Goal: Information Seeking & Learning: Learn about a topic

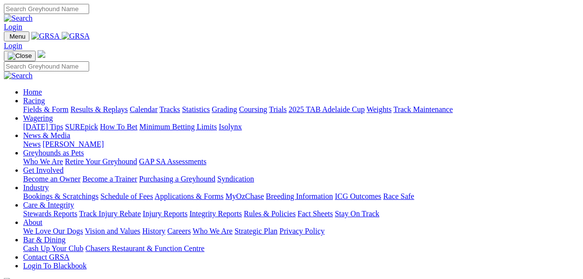
click at [90, 37] on img at bounding box center [76, 36] width 28 height 9
click at [42, 105] on link "Fields & Form" at bounding box center [45, 109] width 45 height 8
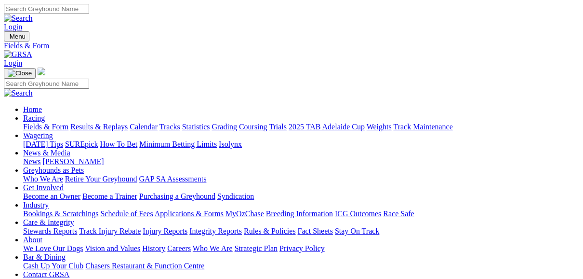
click at [117, 122] on link "Results & Replays" at bounding box center [98, 126] width 57 height 8
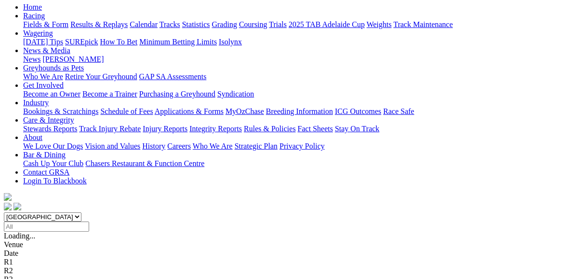
scroll to position [116, 0]
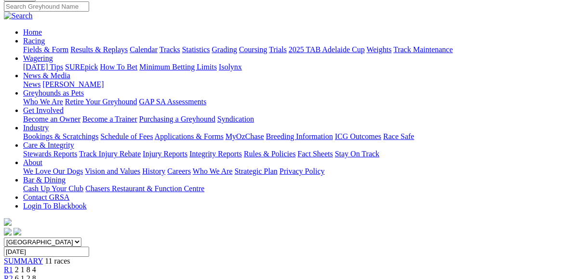
scroll to position [77, 0]
click at [157, 274] on div "R2 6 1 2 8" at bounding box center [291, 278] width 575 height 9
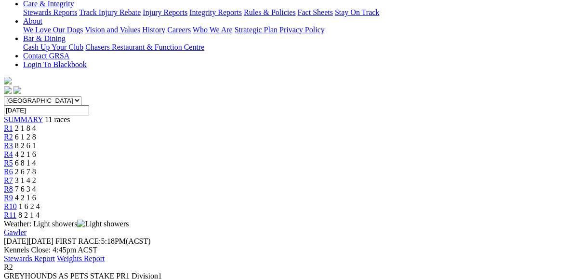
scroll to position [231, 0]
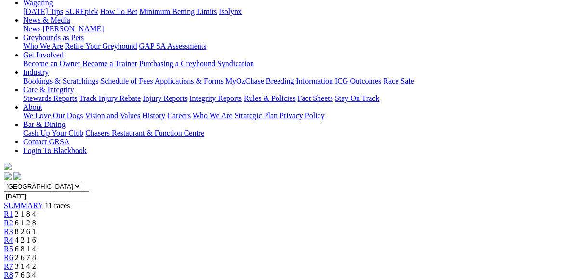
scroll to position [116, 0]
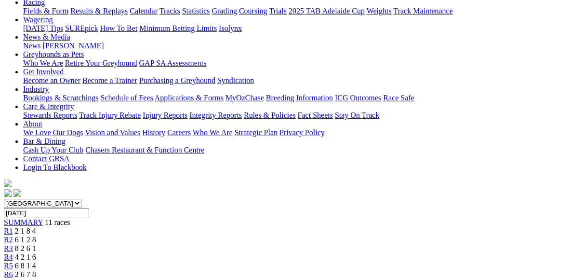
click at [13, 244] on span "R3" at bounding box center [8, 248] width 9 height 8
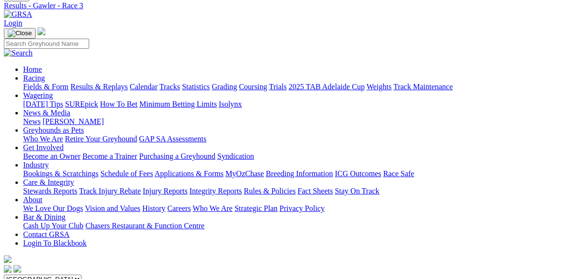
scroll to position [39, 0]
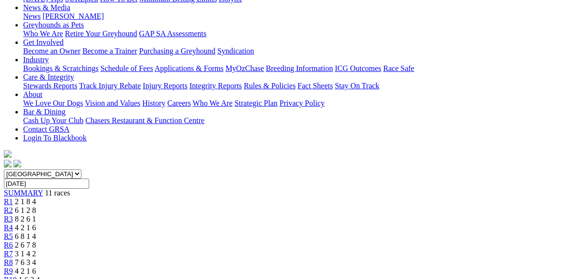
scroll to position [116, 0]
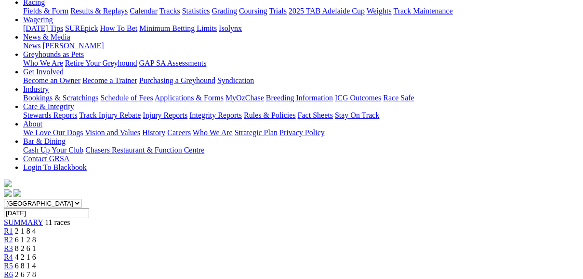
click at [13, 261] on span "R5" at bounding box center [8, 265] width 9 height 8
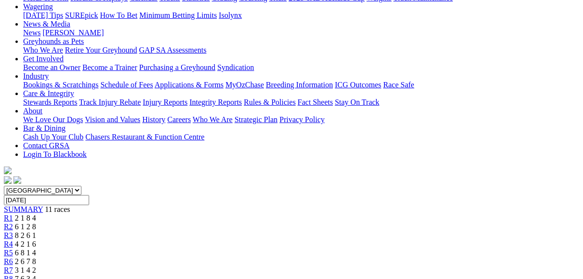
scroll to position [116, 0]
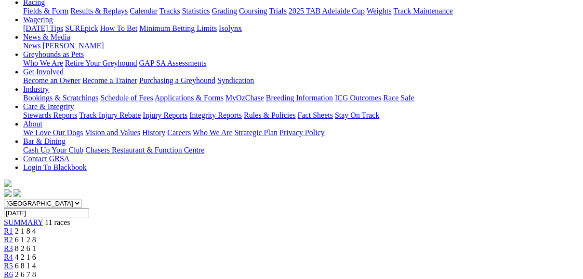
click at [36, 270] on span "2 6 7 8" at bounding box center [25, 274] width 21 height 8
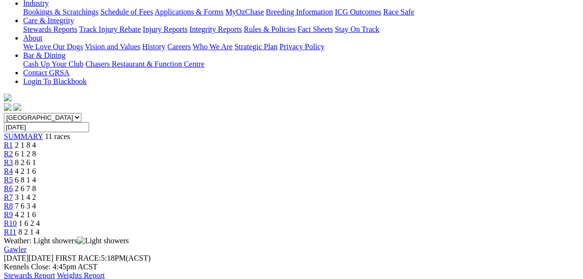
scroll to position [193, 0]
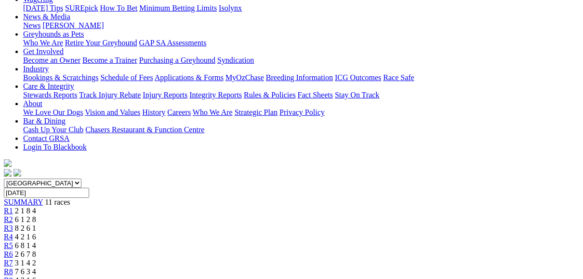
scroll to position [116, 0]
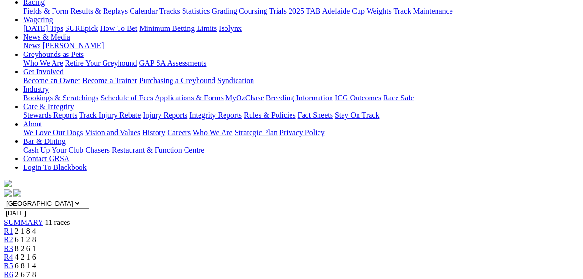
click at [13, 278] on link "R7" at bounding box center [8, 283] width 9 height 8
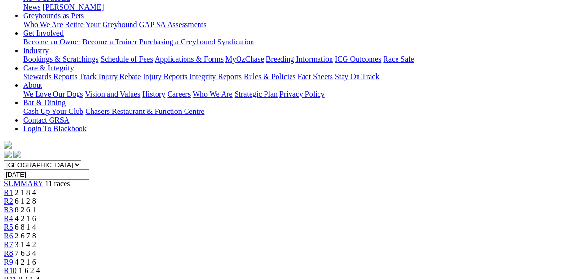
scroll to position [77, 0]
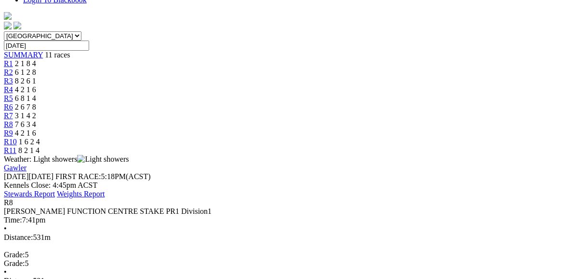
scroll to position [270, 0]
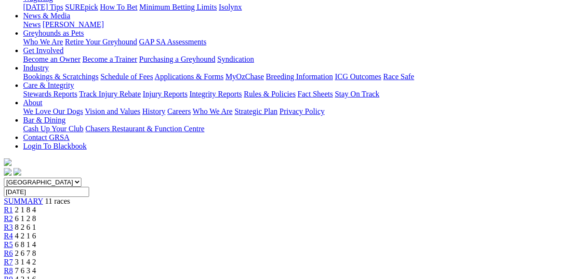
scroll to position [116, 0]
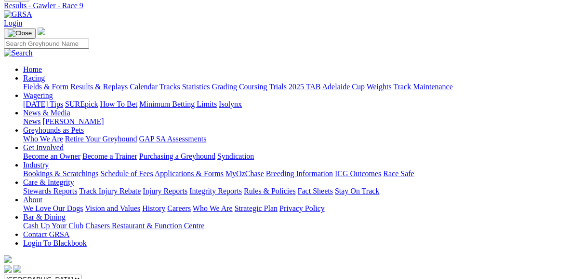
scroll to position [39, 0]
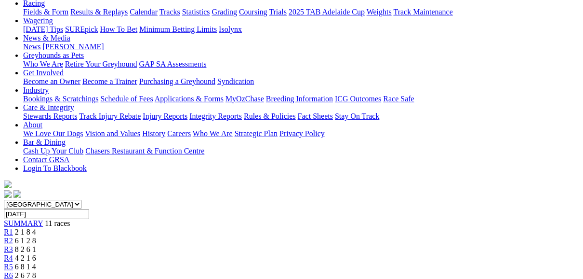
scroll to position [77, 0]
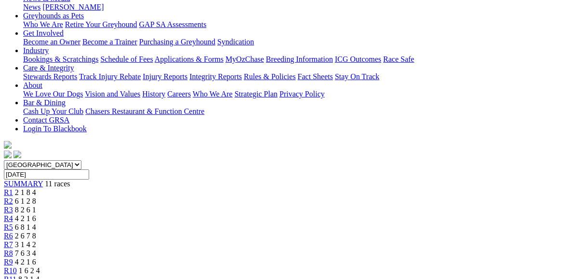
scroll to position [116, 0]
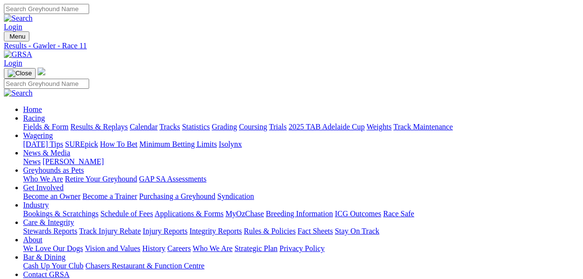
click at [120, 122] on link "Results & Replays" at bounding box center [98, 126] width 57 height 8
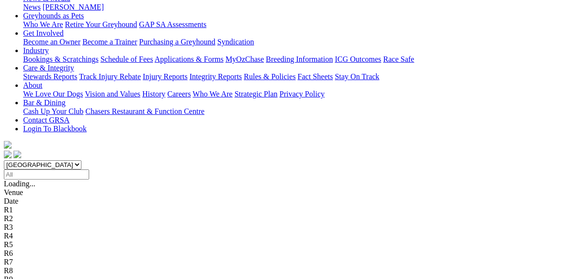
scroll to position [193, 0]
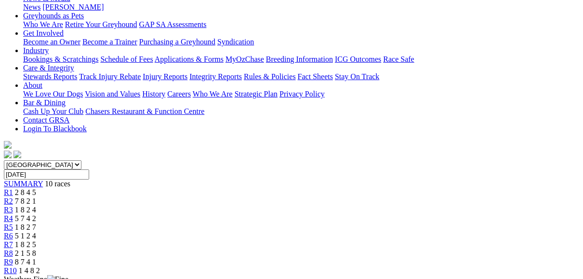
scroll to position [116, 0]
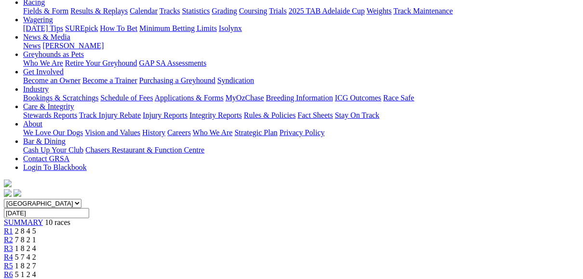
click at [13, 235] on span "R2" at bounding box center [8, 239] width 9 height 8
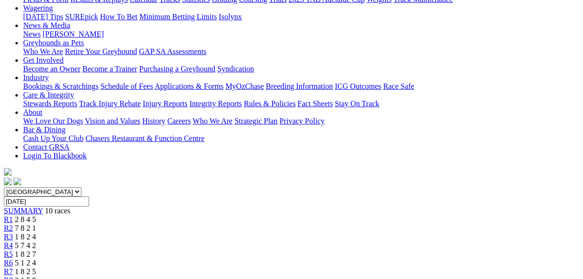
scroll to position [116, 0]
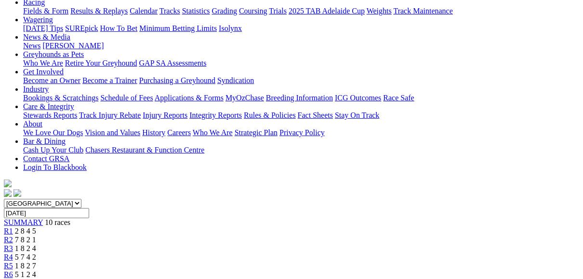
click at [205, 244] on div "R3 1 8 2 4" at bounding box center [291, 248] width 575 height 9
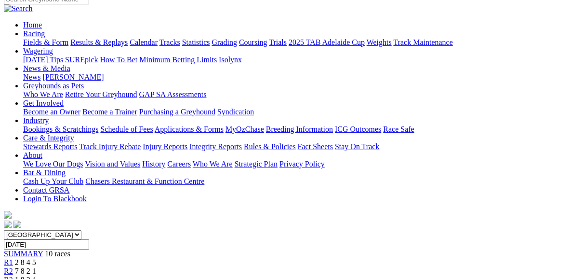
scroll to position [77, 0]
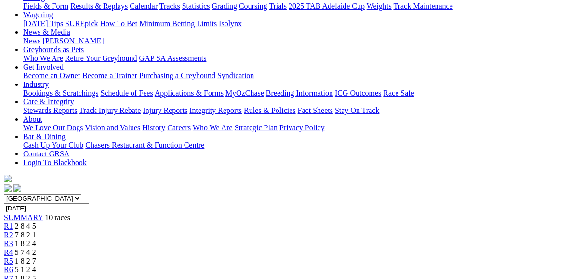
scroll to position [116, 0]
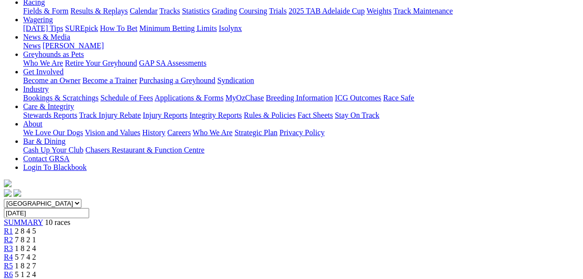
click at [13, 261] on link "R5" at bounding box center [8, 265] width 9 height 8
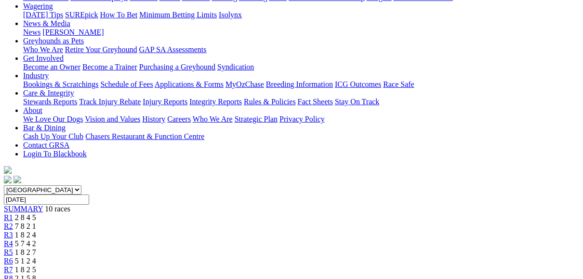
scroll to position [116, 0]
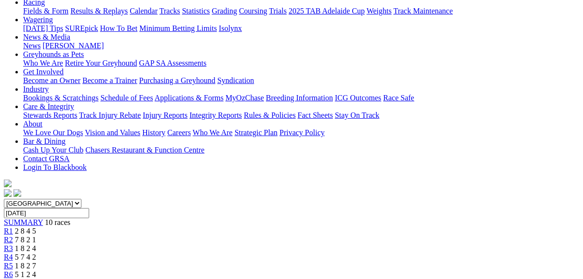
click at [13, 270] on span "R6" at bounding box center [8, 274] width 9 height 8
click at [36, 278] on span "1 8 2 5" at bounding box center [25, 283] width 21 height 8
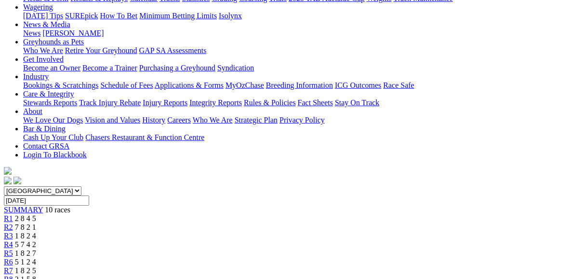
scroll to position [116, 0]
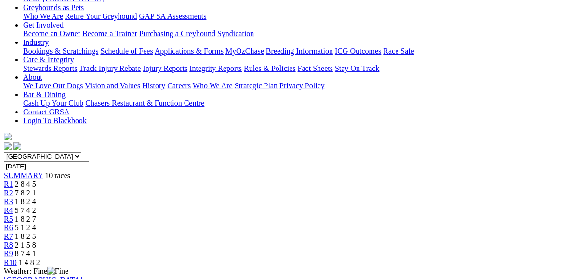
scroll to position [116, 0]
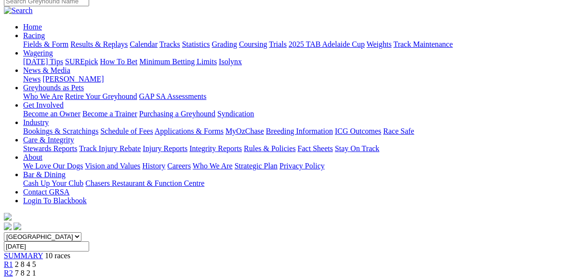
scroll to position [39, 0]
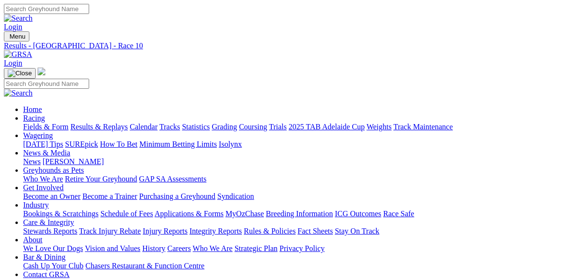
click at [120, 122] on link "Results & Replays" at bounding box center [98, 126] width 57 height 8
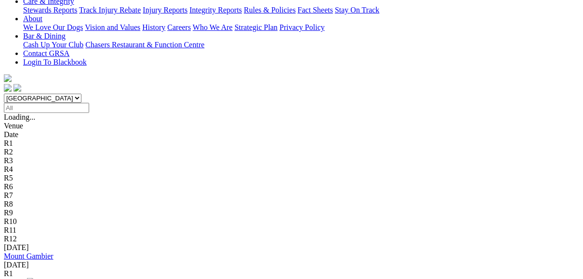
scroll to position [231, 0]
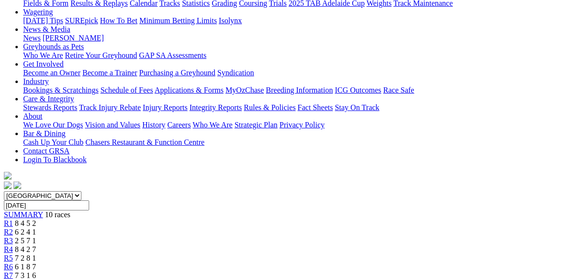
scroll to position [77, 0]
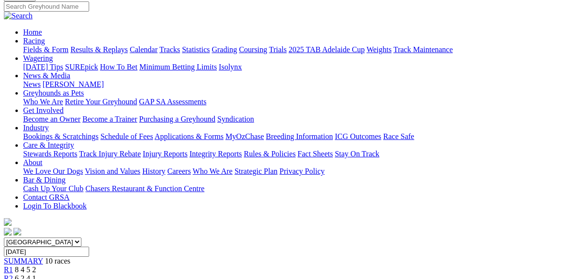
click at [13, 274] on span "R2" at bounding box center [8, 278] width 9 height 8
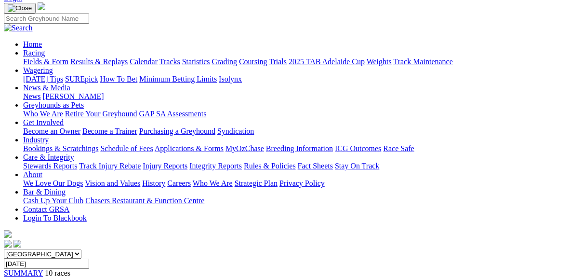
scroll to position [39, 0]
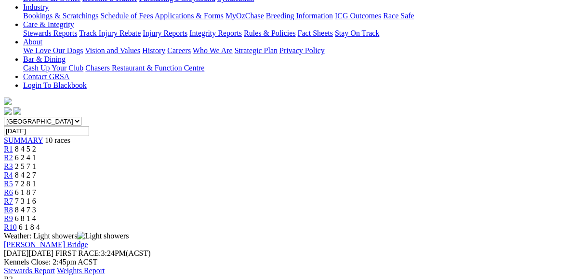
scroll to position [193, 0]
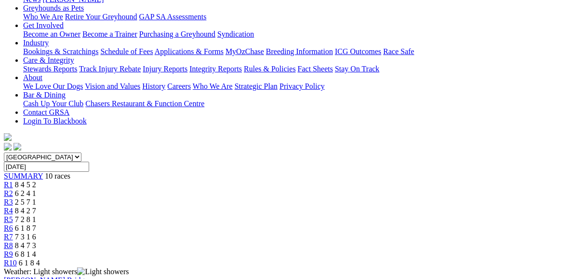
scroll to position [116, 0]
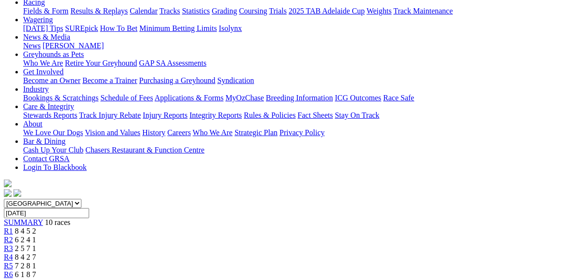
click at [13, 253] on span "R4" at bounding box center [8, 257] width 9 height 8
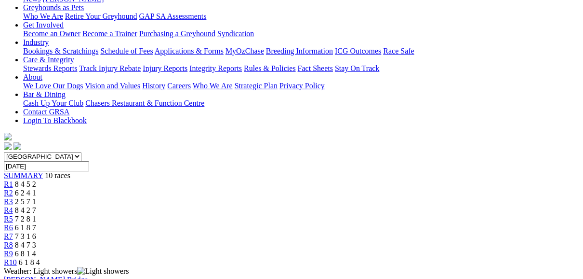
scroll to position [154, 0]
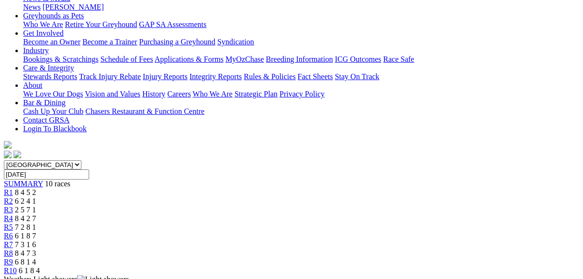
scroll to position [193, 0]
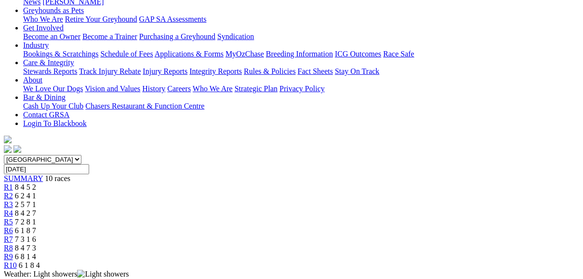
scroll to position [116, 0]
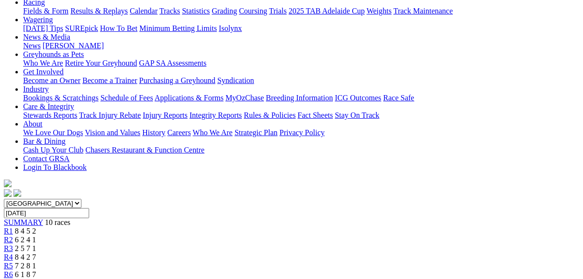
click at [13, 261] on span "R5" at bounding box center [8, 265] width 9 height 8
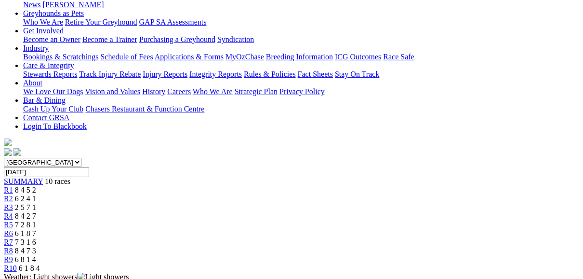
scroll to position [193, 0]
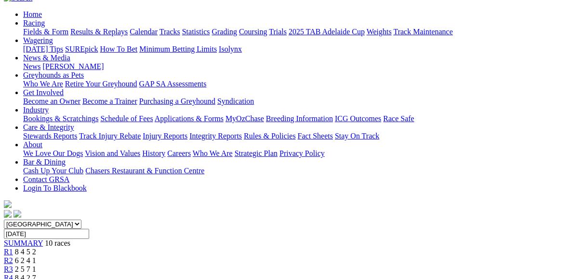
scroll to position [77, 0]
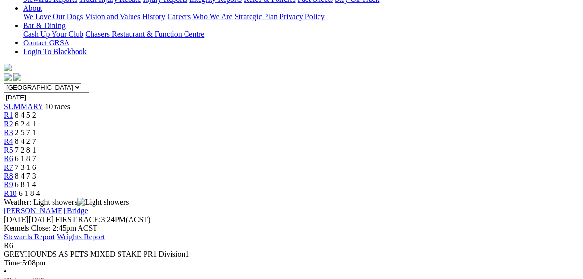
scroll to position [193, 0]
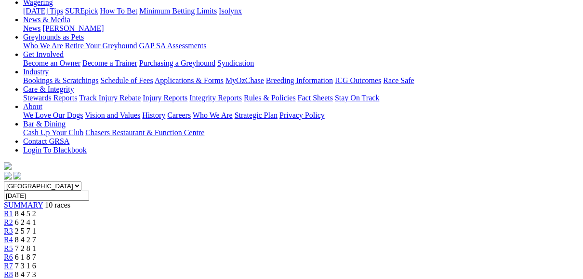
scroll to position [116, 0]
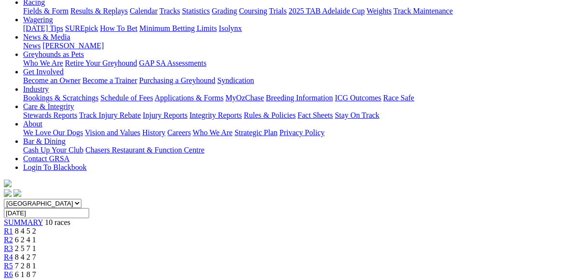
click at [13, 278] on link "R7" at bounding box center [8, 283] width 9 height 8
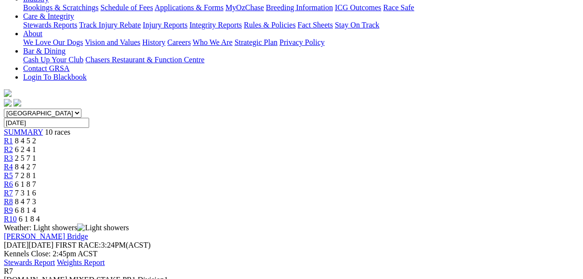
scroll to position [193, 0]
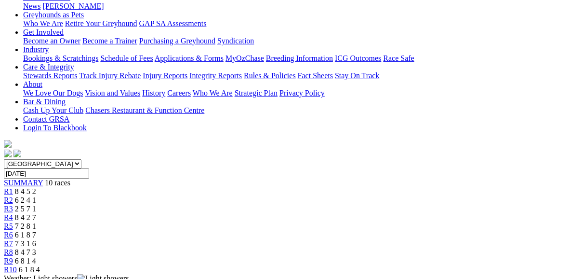
scroll to position [116, 0]
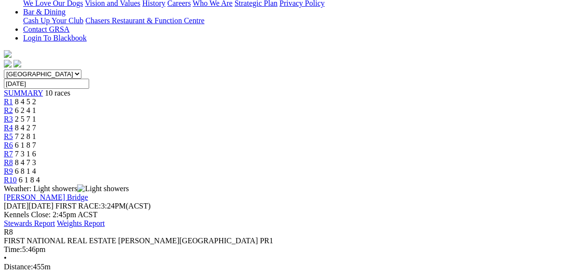
scroll to position [231, 0]
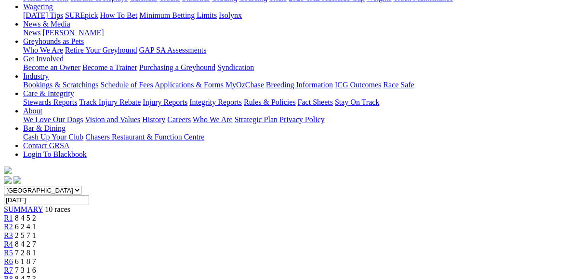
scroll to position [116, 0]
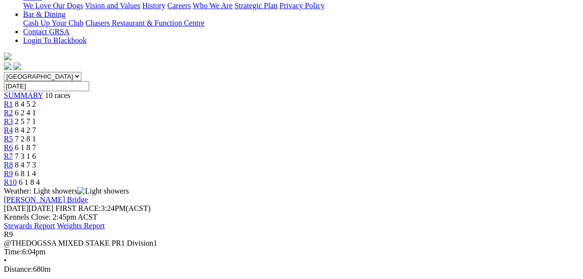
scroll to position [231, 0]
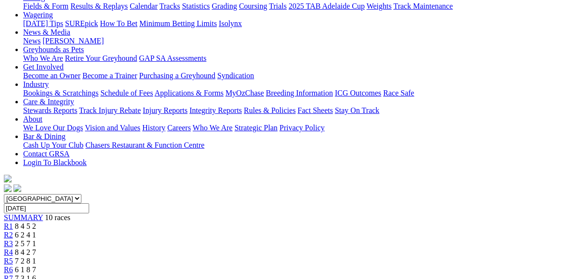
scroll to position [116, 0]
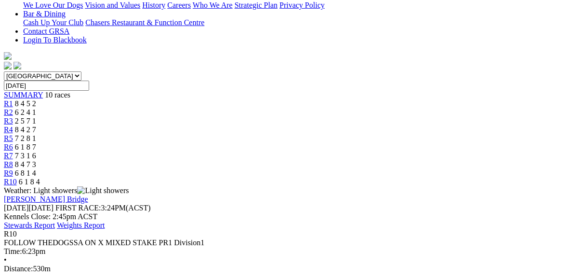
scroll to position [231, 0]
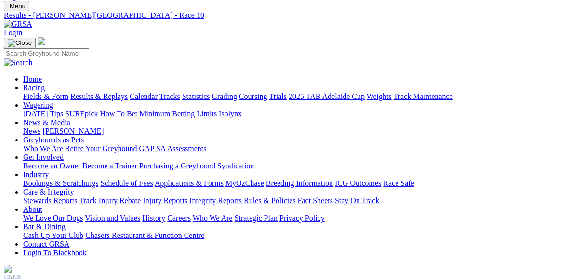
scroll to position [0, 0]
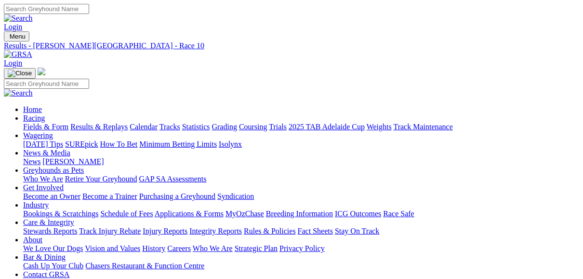
click at [124, 122] on link "Results & Replays" at bounding box center [98, 126] width 57 height 8
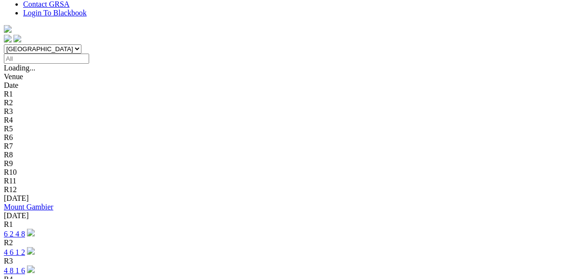
scroll to position [308, 0]
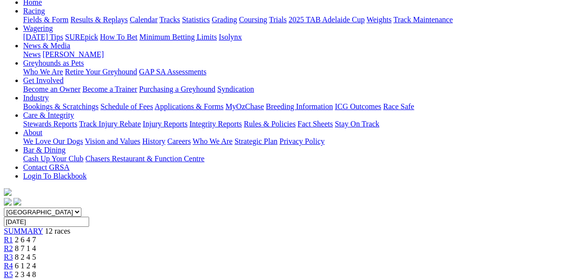
scroll to position [116, 0]
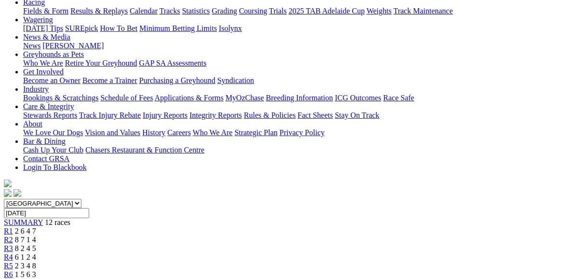
click at [144, 235] on div "R2 8 7 1 4" at bounding box center [291, 239] width 575 height 9
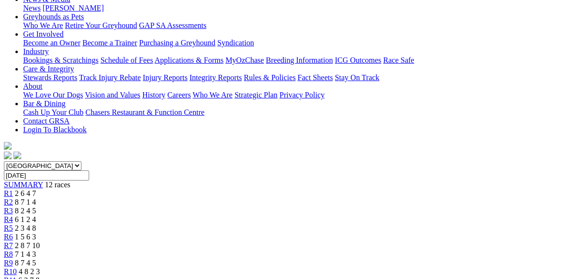
scroll to position [154, 0]
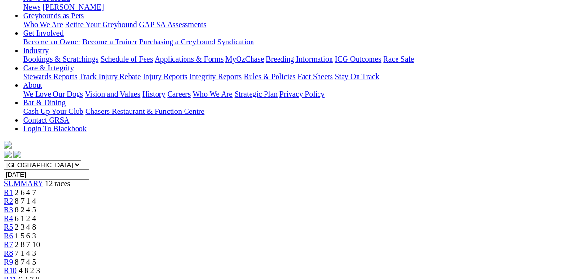
click at [36, 188] on span "2 6 4 7" at bounding box center [25, 192] width 21 height 8
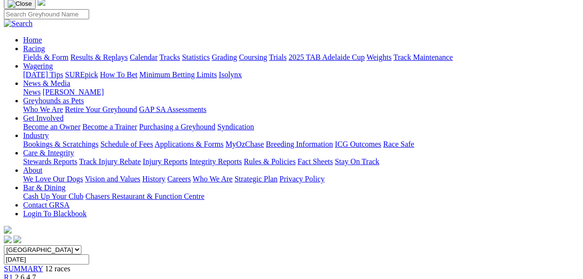
scroll to position [77, 0]
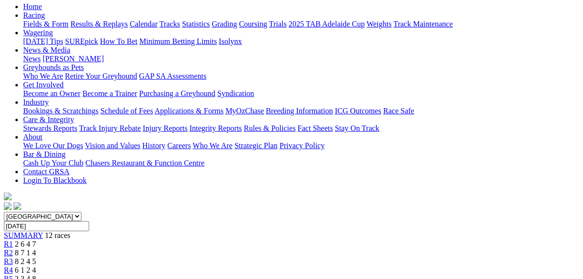
scroll to position [154, 0]
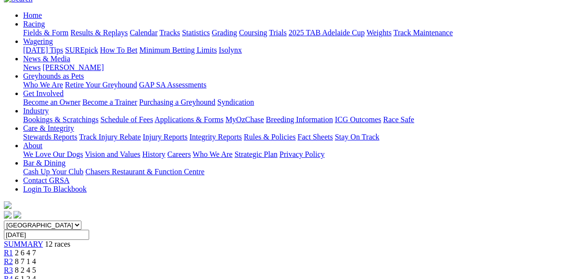
scroll to position [77, 0]
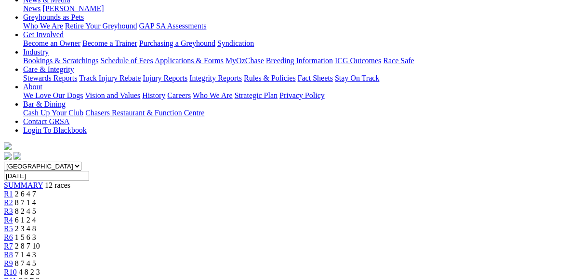
scroll to position [154, 0]
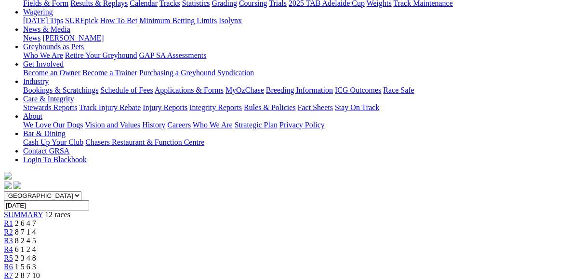
scroll to position [116, 0]
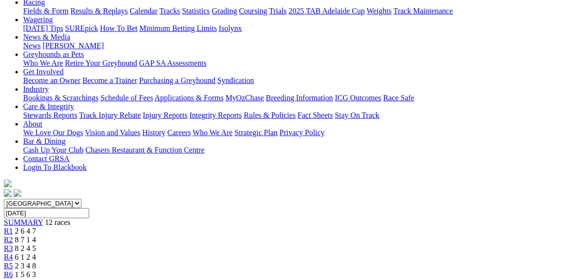
click at [13, 261] on link "R5" at bounding box center [8, 265] width 9 height 8
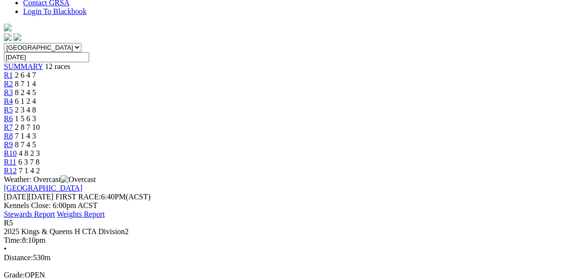
scroll to position [231, 0]
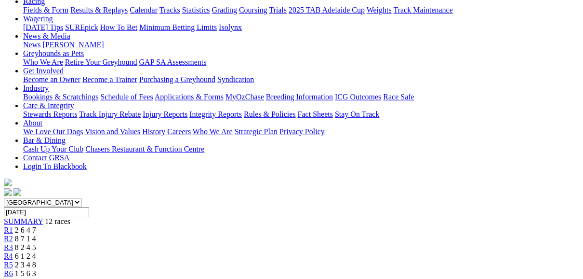
scroll to position [116, 0]
click at [13, 270] on span "R6" at bounding box center [8, 274] width 9 height 8
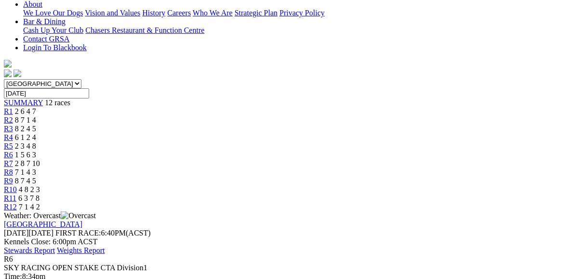
scroll to position [231, 0]
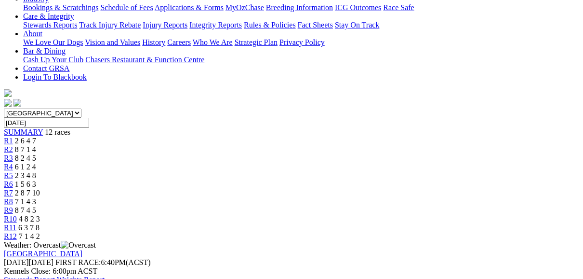
scroll to position [193, 0]
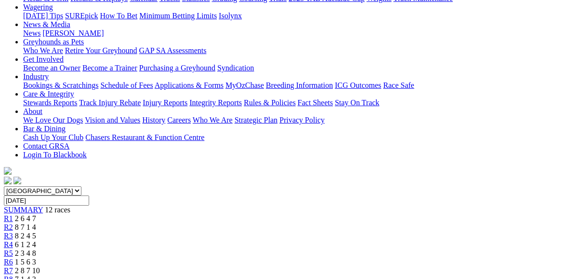
scroll to position [116, 0]
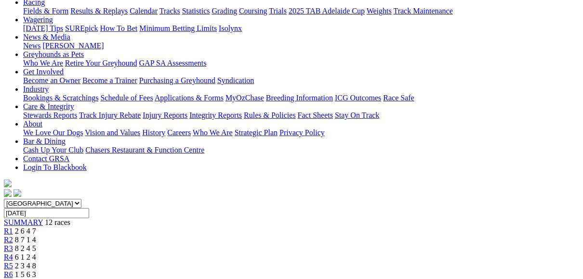
click at [344, 278] on div "R7 2 8 7 10" at bounding box center [291, 283] width 575 height 9
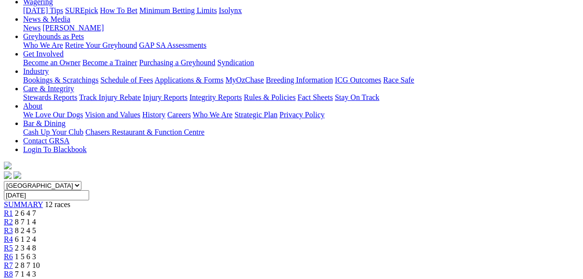
scroll to position [116, 0]
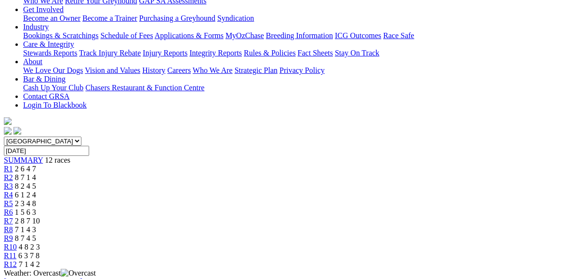
scroll to position [154, 0]
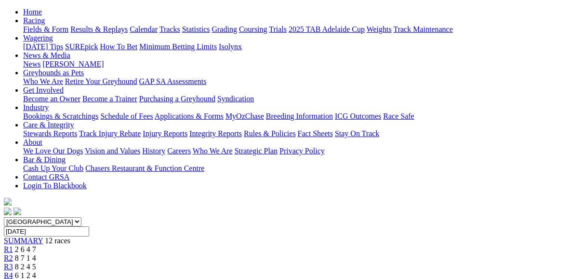
scroll to position [77, 0]
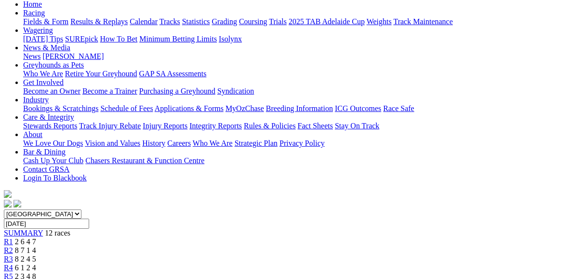
scroll to position [77, 0]
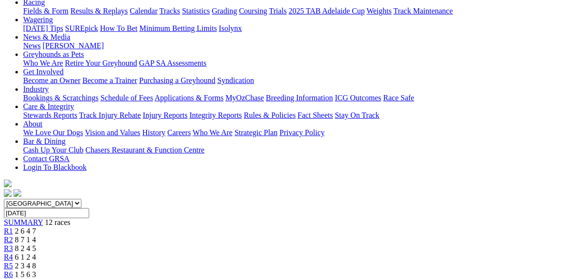
scroll to position [77, 0]
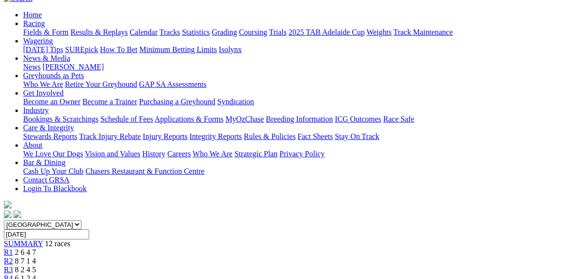
scroll to position [77, 0]
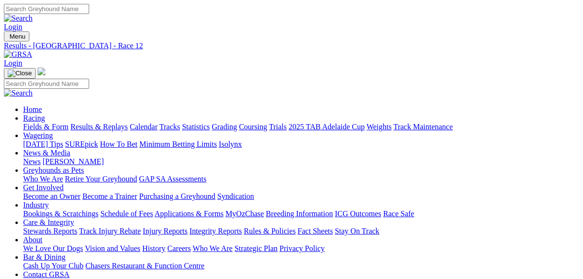
click at [50, 122] on link "Fields & Form" at bounding box center [45, 126] width 45 height 8
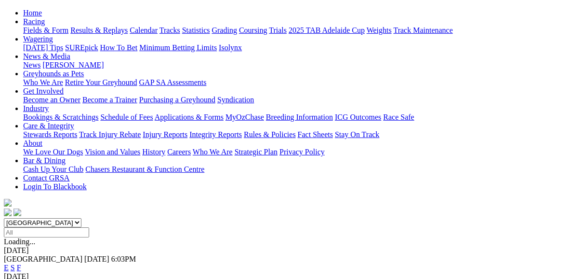
scroll to position [77, 0]
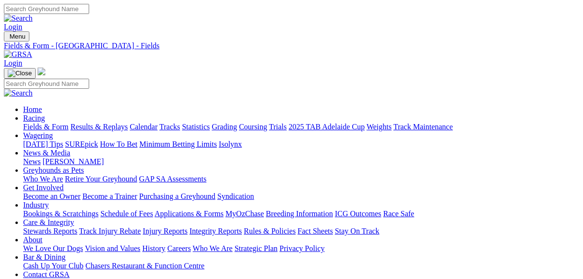
click at [43, 122] on link "Fields & Form" at bounding box center [45, 126] width 45 height 8
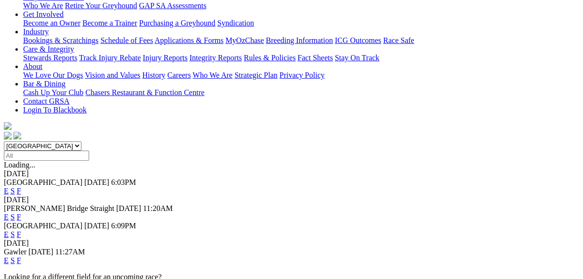
scroll to position [193, 0]
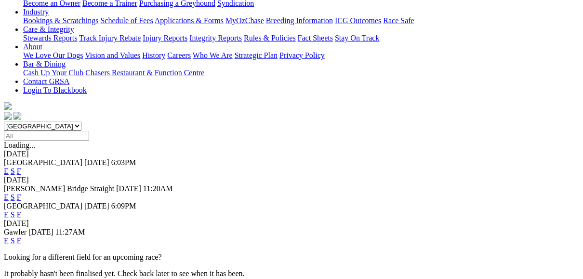
click at [21, 236] on link "F" at bounding box center [19, 240] width 4 height 8
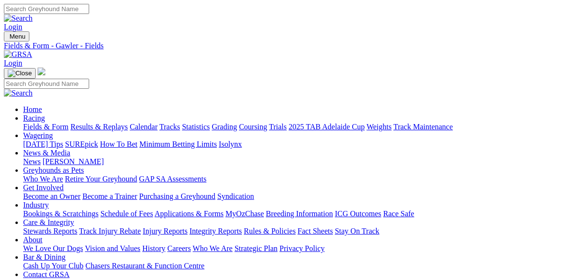
click at [42, 122] on link "Fields & Form" at bounding box center [45, 126] width 45 height 8
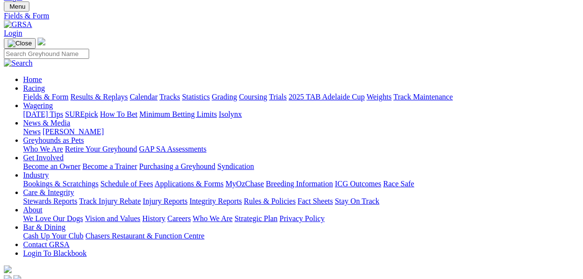
scroll to position [39, 0]
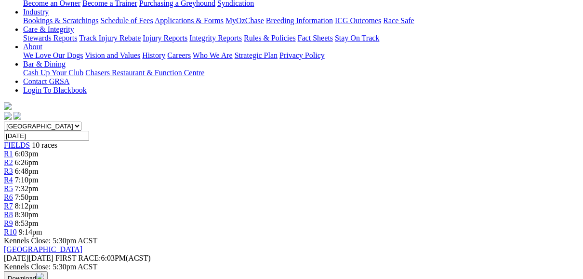
scroll to position [270, 0]
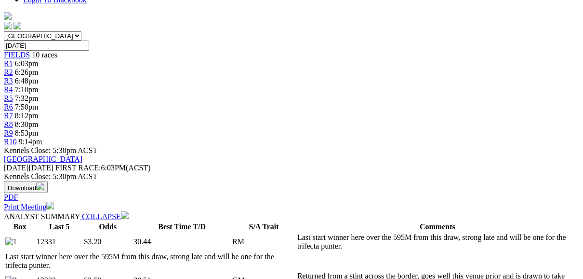
scroll to position [308, 0]
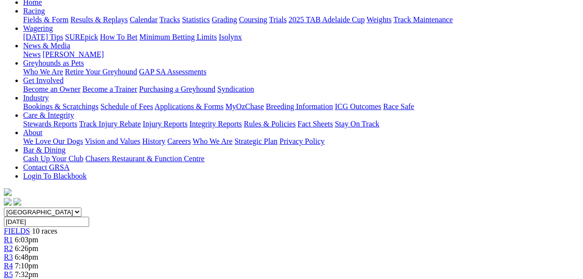
scroll to position [77, 0]
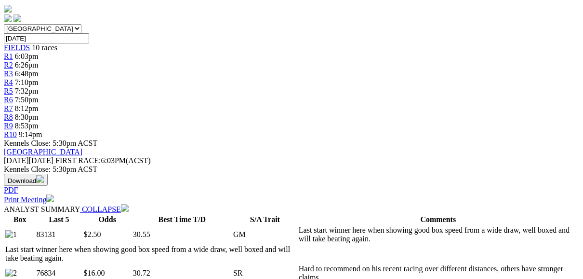
scroll to position [308, 0]
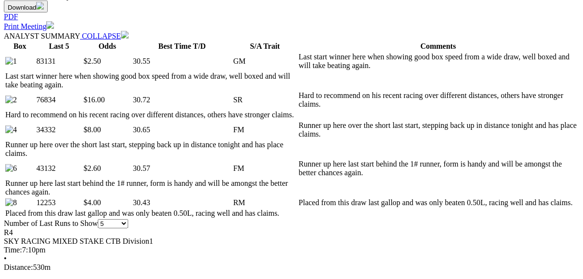
scroll to position [463, 0]
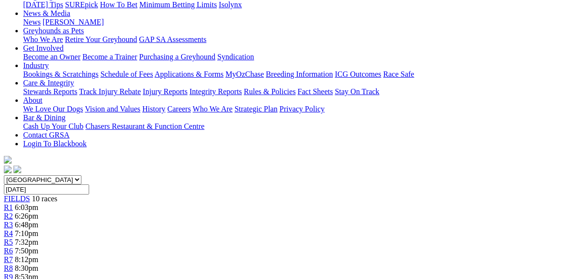
scroll to position [0, 0]
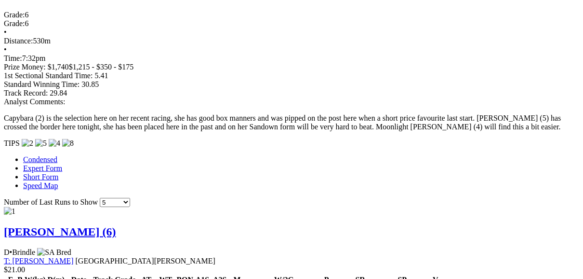
scroll to position [810, 0]
